Goal: Task Accomplishment & Management: Manage account settings

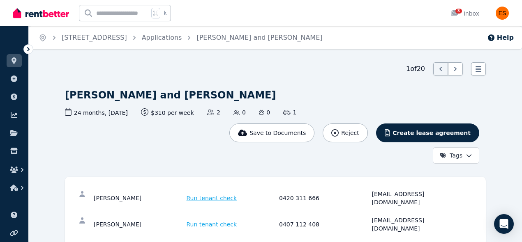
scroll to position [88, 0]
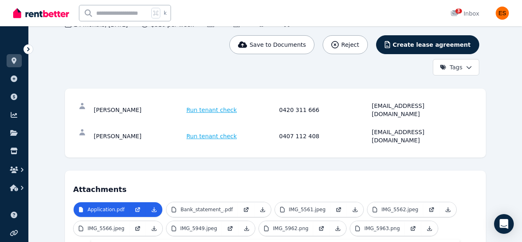
drag, startPoint x: 371, startPoint y: 124, endPoint x: 492, endPoint y: 132, distance: 121.1
copy div "[EMAIL_ADDRESS][DOMAIN_NAME]"
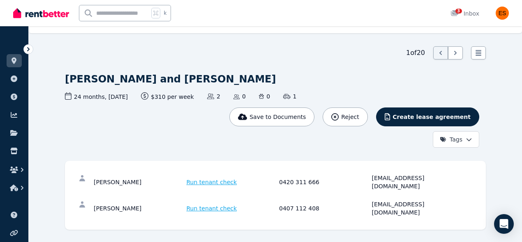
scroll to position [0, 0]
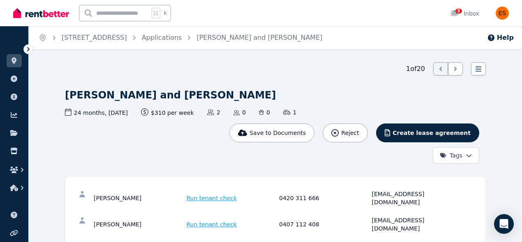
click at [470, 156] on html "Open main menu k 3 Inbox Open user menu ORGANISE Properties Add property Paymen…" at bounding box center [261, 121] width 522 height 242
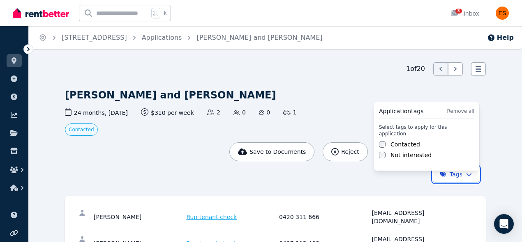
click at [165, 171] on html "Open main menu k 3 Inbox Open user menu ORGANISE Properties Add property Paymen…" at bounding box center [261, 121] width 522 height 242
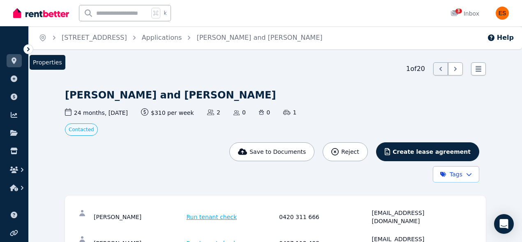
click at [20, 62] on link at bounding box center [14, 60] width 15 height 13
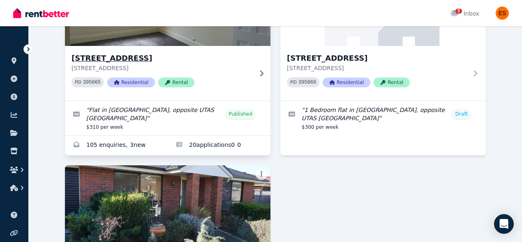
scroll to position [123, 0]
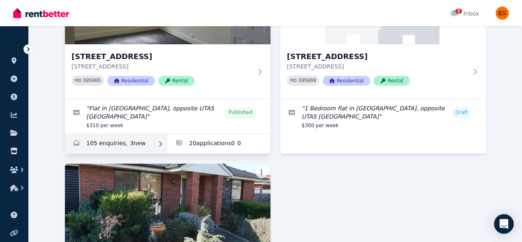
click at [157, 144] on icon at bounding box center [160, 144] width 8 height 6
click at [142, 144] on link "Enquiries for Unit 2/55 Invermay Rd, Invermay" at bounding box center [116, 144] width 103 height 20
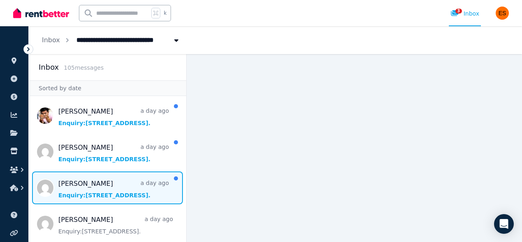
click at [102, 182] on span "Message list" at bounding box center [107, 188] width 157 height 33
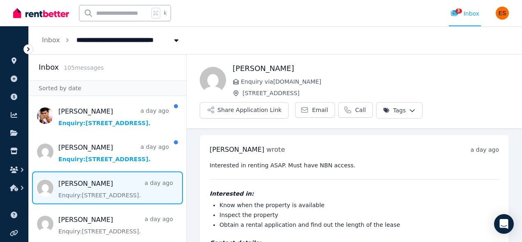
scroll to position [43, 0]
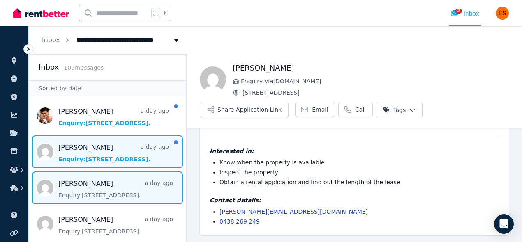
click at [84, 154] on span "Message list" at bounding box center [107, 152] width 157 height 33
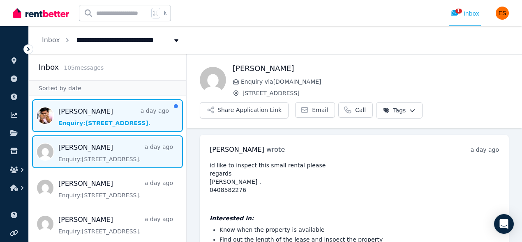
click at [110, 113] on span "Message list" at bounding box center [107, 115] width 157 height 33
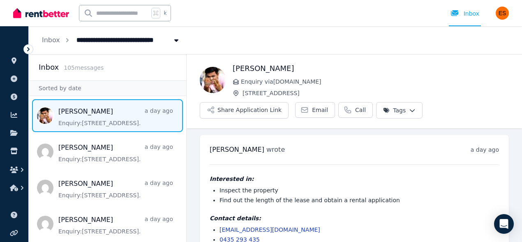
scroll to position [18, 0]
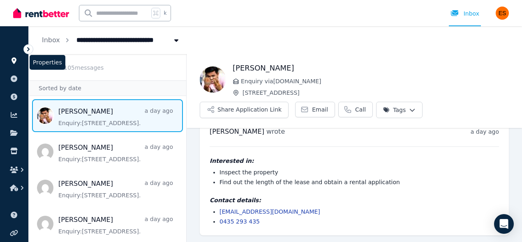
click at [19, 61] on link at bounding box center [14, 60] width 15 height 13
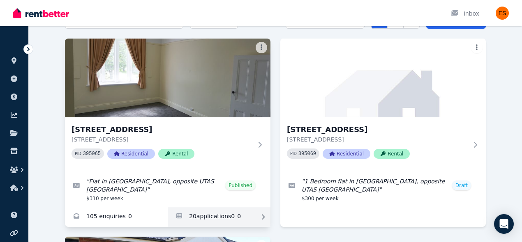
click at [223, 207] on link "Applications for Unit 2/55 Invermay Rd, Invermay" at bounding box center [219, 217] width 103 height 20
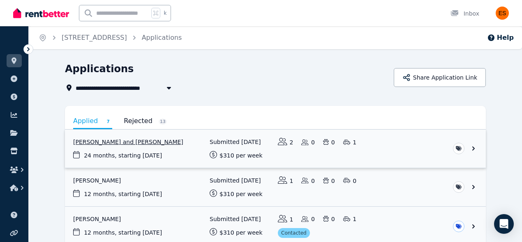
click at [412, 144] on link "View application: Alexander Altman and Jacqueline Altman" at bounding box center [275, 149] width 421 height 38
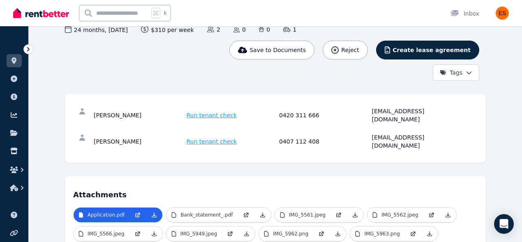
scroll to position [166, 0]
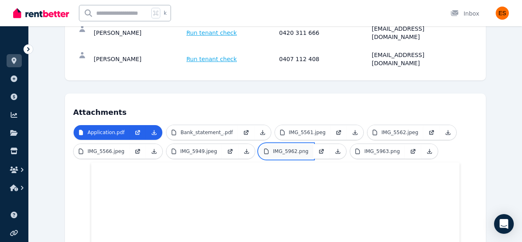
click at [284, 148] on p "IMG_5962.png" at bounding box center [290, 151] width 35 height 7
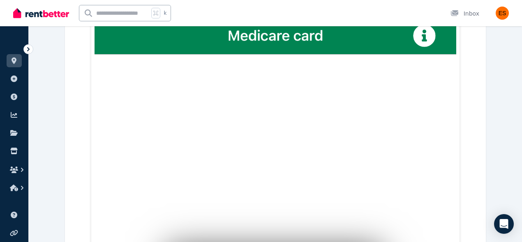
scroll to position [235, 0]
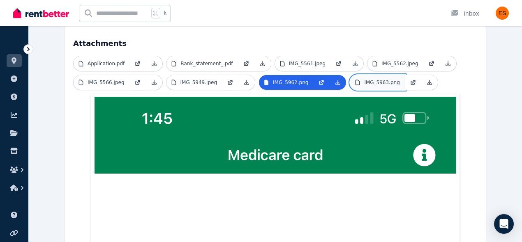
click at [378, 79] on p "IMG_5963.png" at bounding box center [381, 82] width 35 height 7
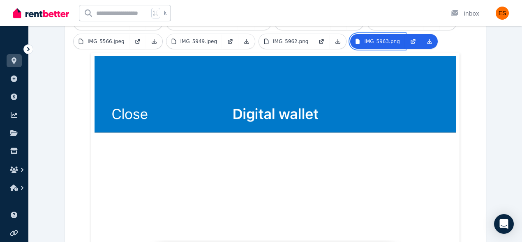
scroll to position [207, 0]
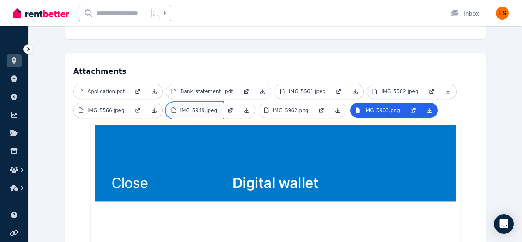
click at [192, 103] on link "IMG_5949.jpeg" at bounding box center [194, 110] width 56 height 15
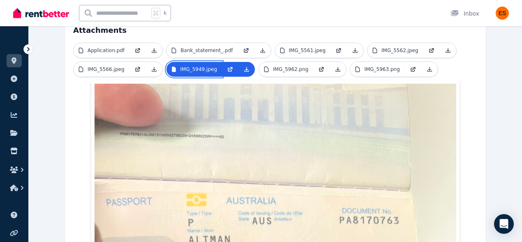
scroll to position [246, 0]
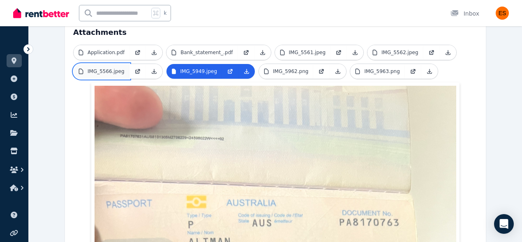
click at [110, 68] on p "IMG_5566.jpeg" at bounding box center [106, 71] width 37 height 7
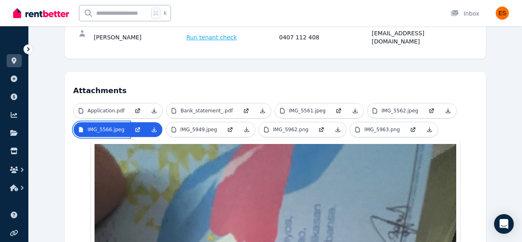
scroll to position [187, 0]
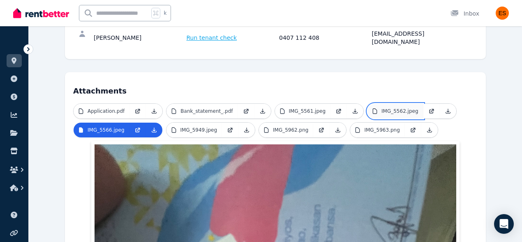
click at [397, 104] on link "IMG_5562.jpeg" at bounding box center [395, 111] width 56 height 15
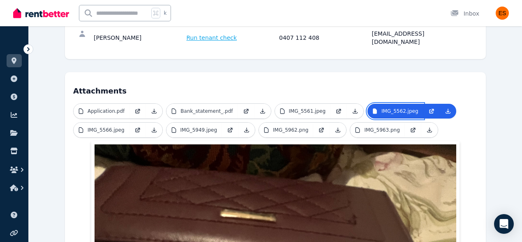
scroll to position [174, 0]
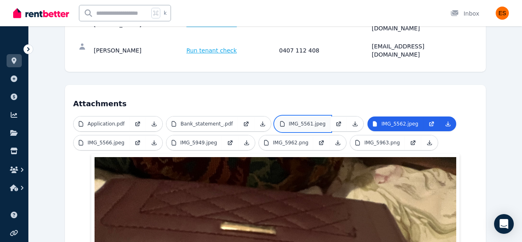
click at [298, 121] on p "IMG_5561.jpeg" at bounding box center [307, 124] width 37 height 7
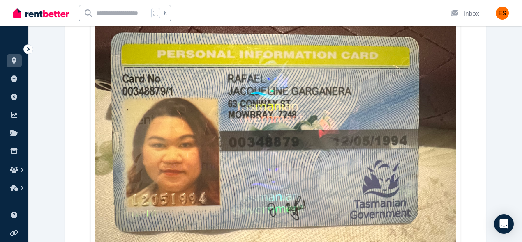
scroll to position [440, 0]
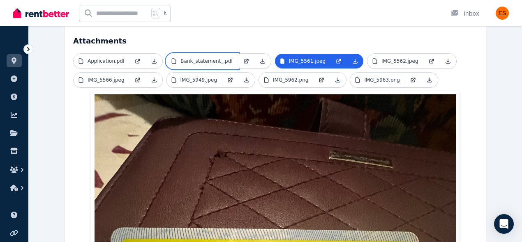
click at [201, 58] on p "Bank_statement_.pdf" at bounding box center [206, 61] width 52 height 7
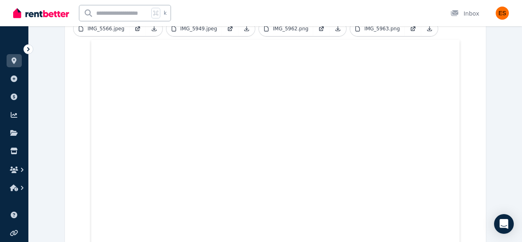
scroll to position [156, 0]
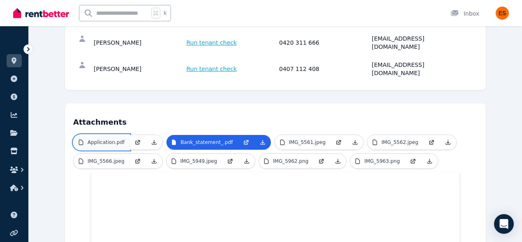
click at [118, 139] on p "Application.pdf" at bounding box center [106, 142] width 37 height 7
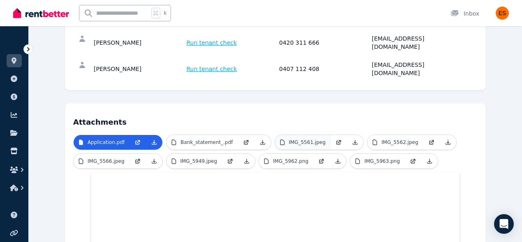
scroll to position [0, 0]
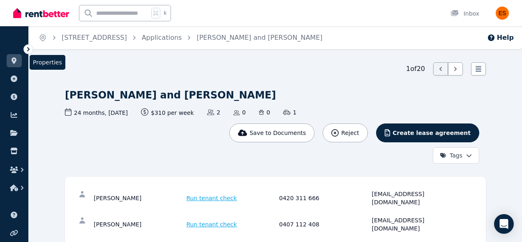
click at [13, 62] on icon at bounding box center [14, 61] width 5 height 7
